Goal: Information Seeking & Learning: Stay updated

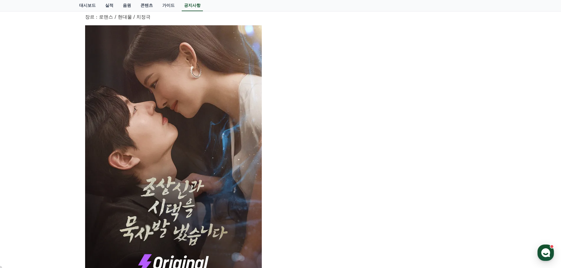
click at [138, 147] on img at bounding box center [173, 156] width 177 height 262
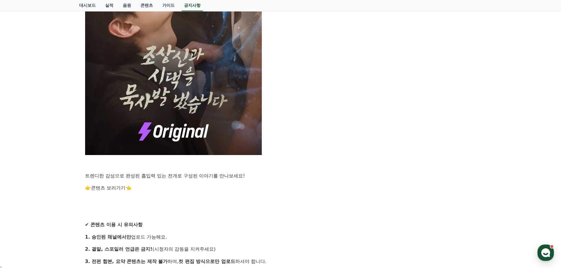
scroll to position [441, 0]
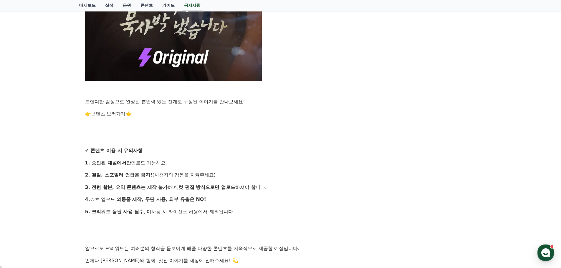
click at [119, 115] on link "콘텐츠 보러가기" at bounding box center [108, 114] width 34 height 6
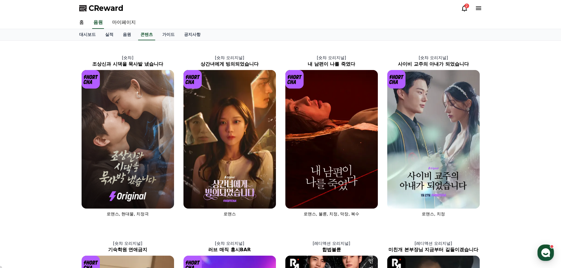
click at [142, 124] on img at bounding box center [128, 139] width 92 height 139
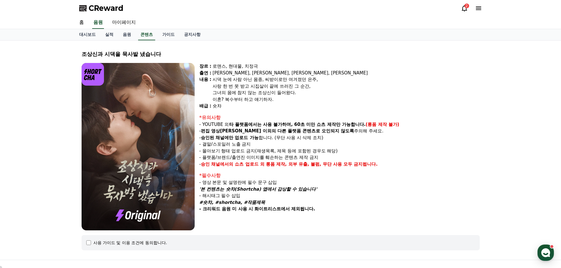
select select
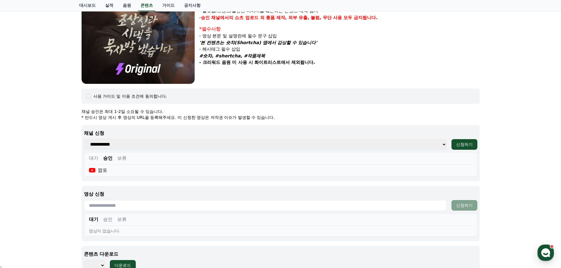
scroll to position [147, 0]
click at [141, 145] on select "**********" at bounding box center [265, 144] width 363 height 11
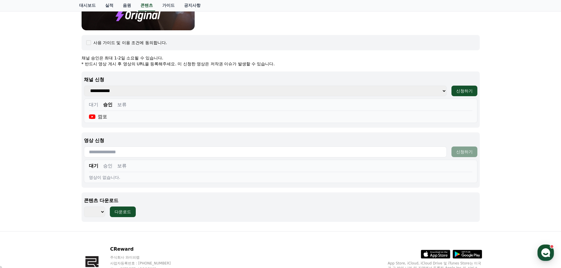
scroll to position [206, 0]
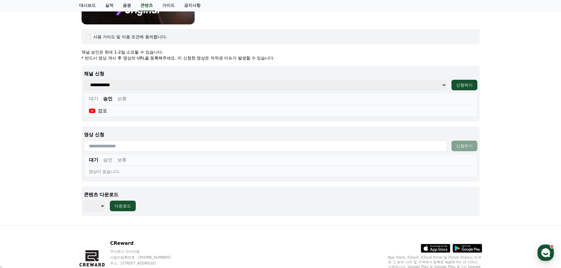
click at [122, 145] on input "text" at bounding box center [265, 146] width 363 height 11
click at [107, 157] on button "승인" at bounding box center [107, 160] width 9 height 7
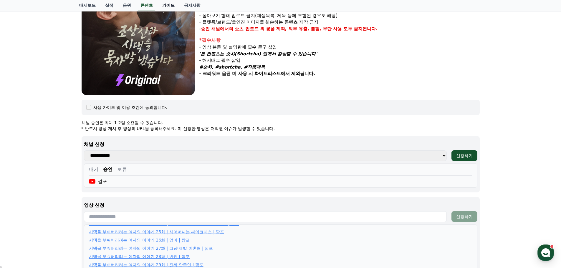
scroll to position [107, 0]
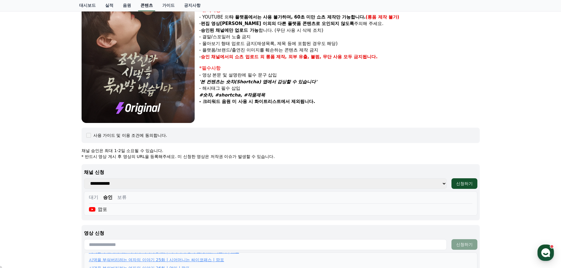
click at [150, 3] on link "콘텐츠" at bounding box center [146, 5] width 17 height 11
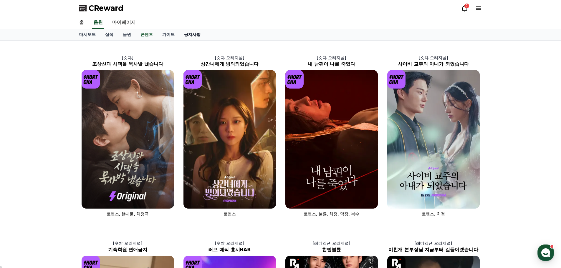
click at [194, 34] on link "공지사항" at bounding box center [192, 34] width 26 height 11
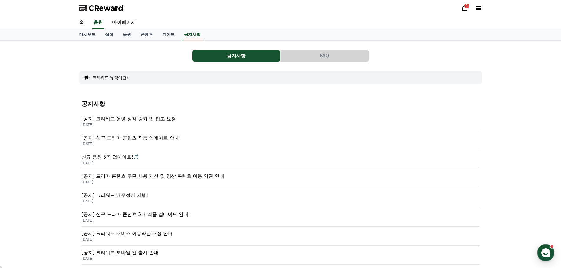
click at [159, 136] on p "[공지] 신규 드라마 콘텐츠 작품 업데이트 안내!" at bounding box center [281, 137] width 398 height 7
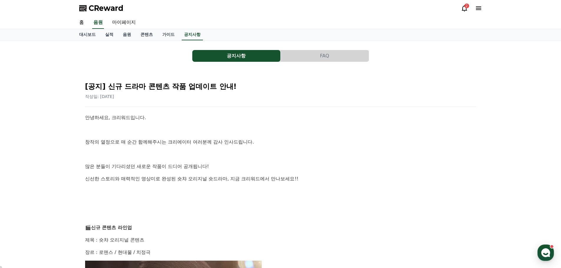
click at [464, 7] on div "2" at bounding box center [466, 6] width 5 height 5
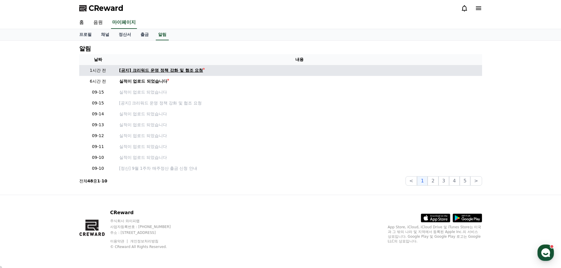
click at [162, 71] on div "[공지] 크리워드 운영 정책 강화 및 협조 요청" at bounding box center [161, 70] width 84 height 6
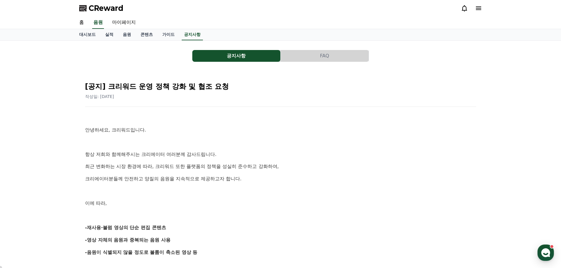
click at [363, 179] on p "크리에이터분들께 안전하고 양질의 음원을 지속적으로 제공하고자 합니다." at bounding box center [280, 179] width 391 height 8
